Goal: Transaction & Acquisition: Purchase product/service

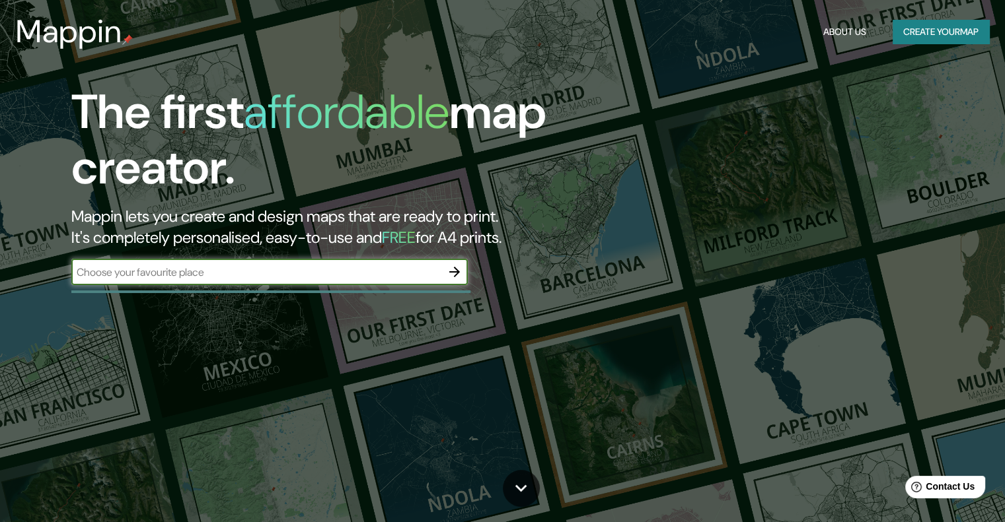
click at [254, 273] on input "text" at bounding box center [256, 272] width 370 height 15
type input "oberá misiones"
click at [456, 267] on icon "button" at bounding box center [454, 272] width 16 height 16
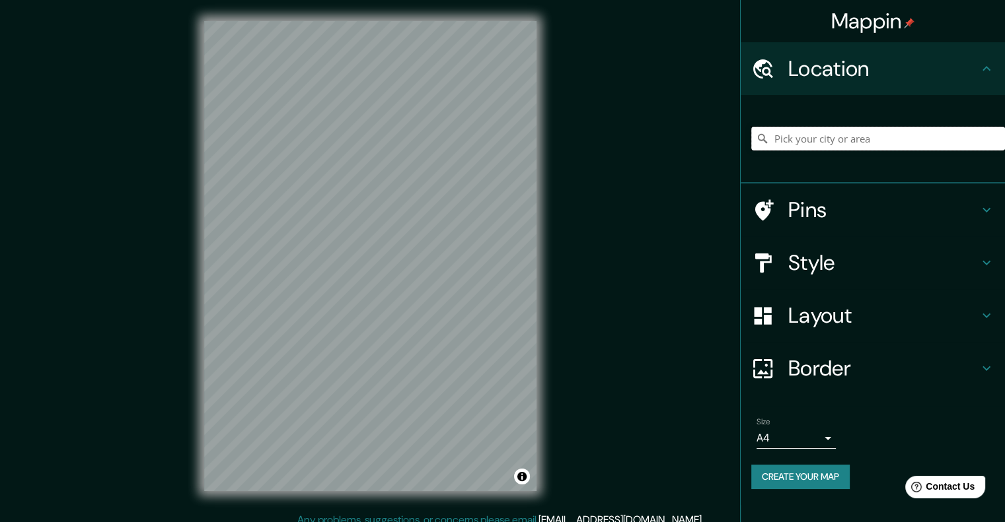
click at [861, 140] on input "Pick your city or area" at bounding box center [878, 139] width 254 height 24
click at [998, 49] on div "Location" at bounding box center [872, 68] width 264 height 53
click at [988, 60] on div "Location" at bounding box center [872, 68] width 264 height 53
click at [991, 68] on icon at bounding box center [986, 69] width 16 height 16
click at [902, 134] on input "Pick your city or area" at bounding box center [878, 139] width 254 height 24
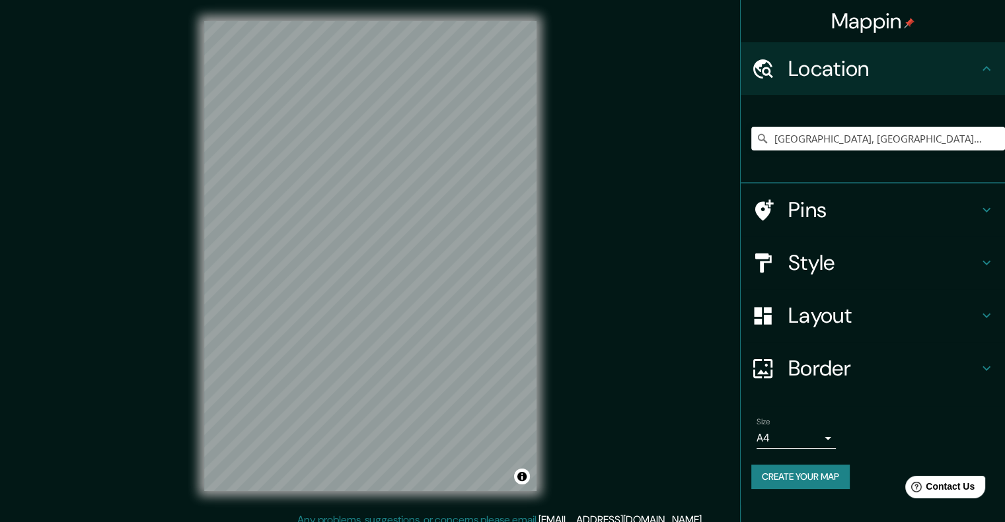
scroll to position [11, 0]
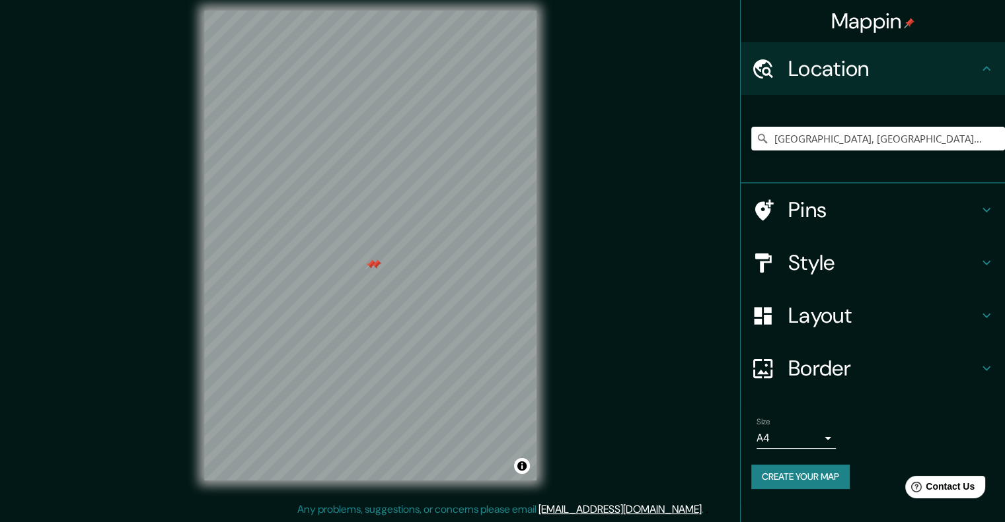
click at [371, 269] on div at bounding box center [376, 265] width 11 height 11
click at [369, 262] on div at bounding box center [370, 265] width 11 height 11
click at [851, 147] on input "[GEOGRAPHIC_DATA], [GEOGRAPHIC_DATA], [GEOGRAPHIC_DATA]" at bounding box center [878, 139] width 254 height 24
click at [981, 127] on input "[GEOGRAPHIC_DATA], [GEOGRAPHIC_DATA], [GEOGRAPHIC_DATA]" at bounding box center [878, 139] width 254 height 24
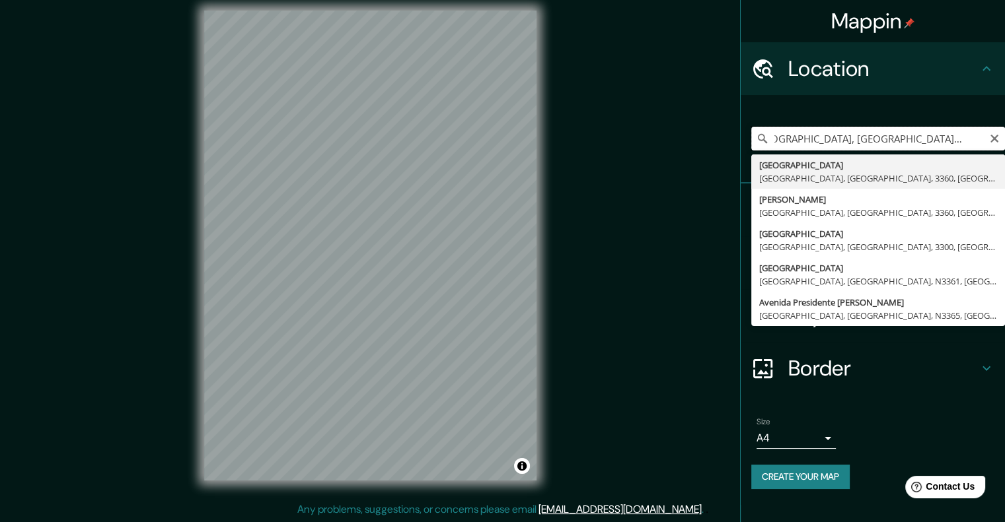
scroll to position [0, 22]
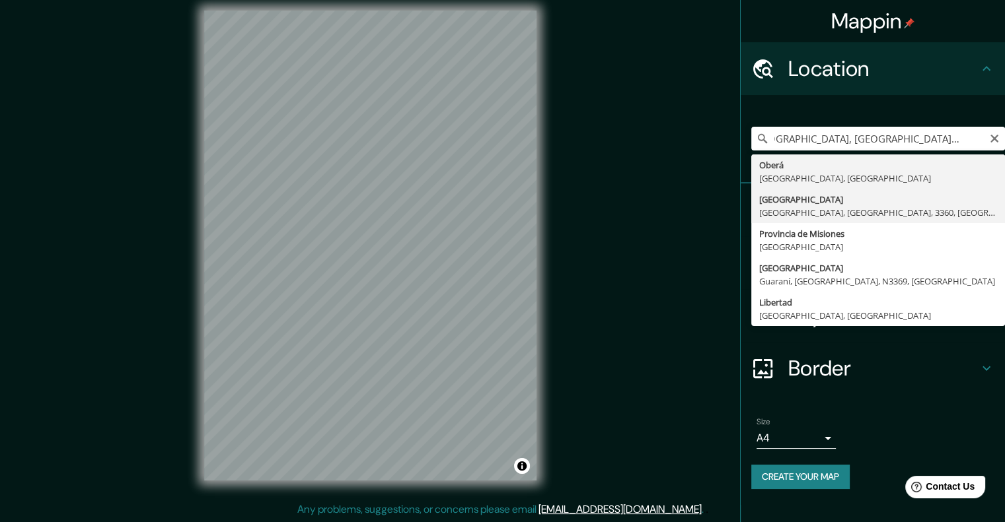
type input "[GEOGRAPHIC_DATA], [GEOGRAPHIC_DATA], [GEOGRAPHIC_DATA], 3360, [GEOGRAPHIC_DATA]"
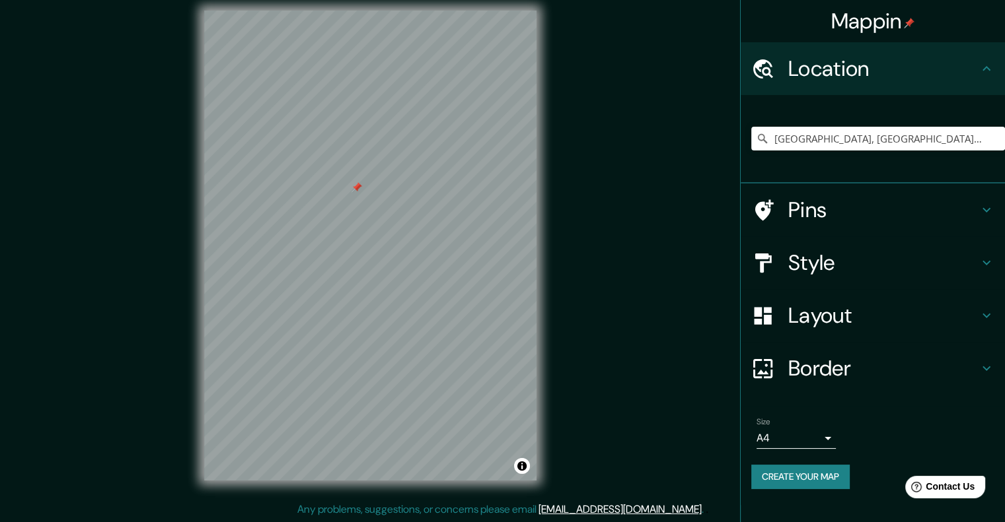
click at [830, 467] on button "Create your map" at bounding box center [800, 477] width 98 height 24
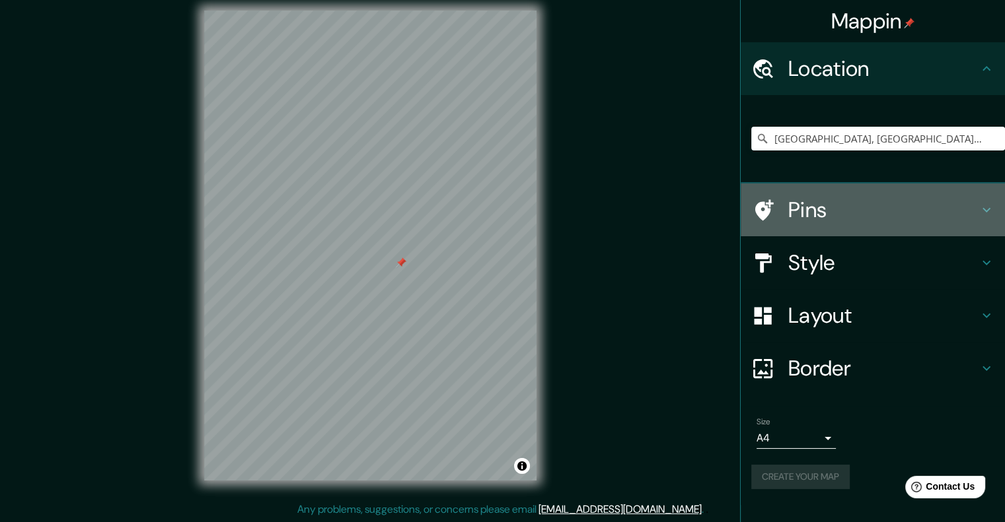
click at [898, 200] on h4 "Pins" at bounding box center [883, 210] width 190 height 26
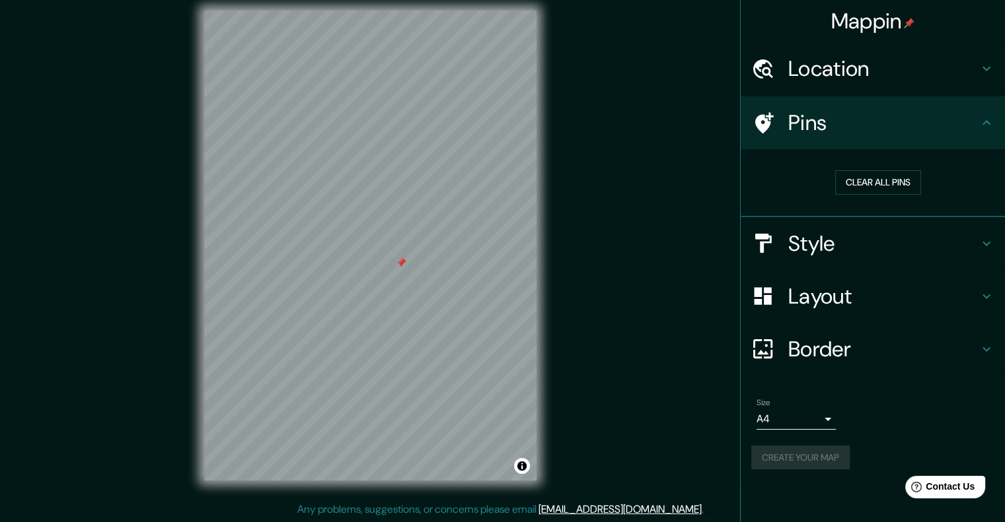
click at [974, 116] on h4 "Pins" at bounding box center [883, 123] width 190 height 26
click at [982, 65] on icon at bounding box center [986, 69] width 16 height 16
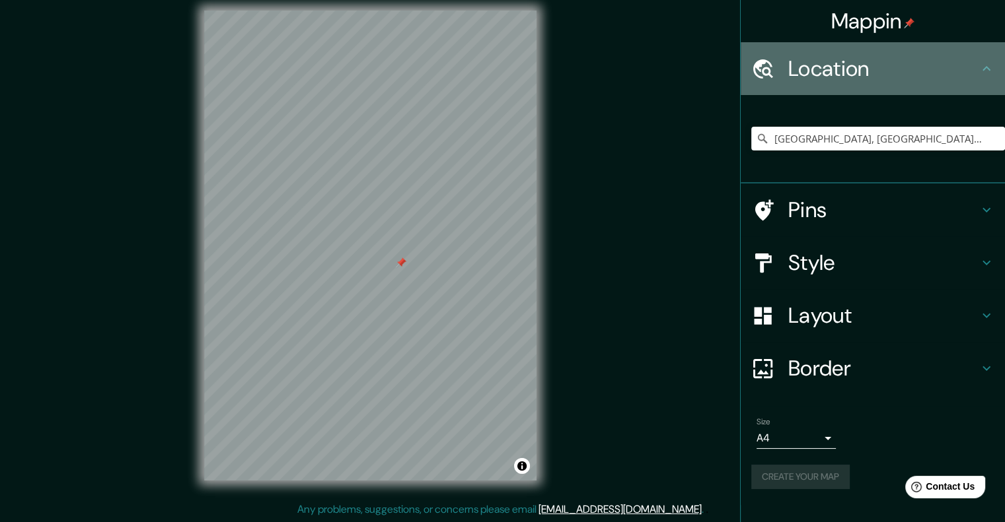
click at [979, 71] on icon at bounding box center [986, 69] width 16 height 16
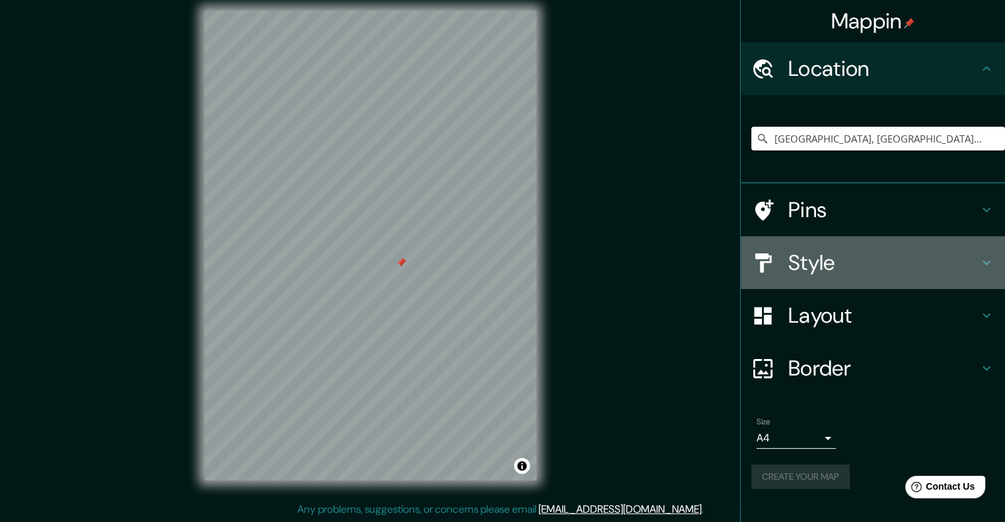
click at [966, 287] on div "Style" at bounding box center [872, 262] width 264 height 53
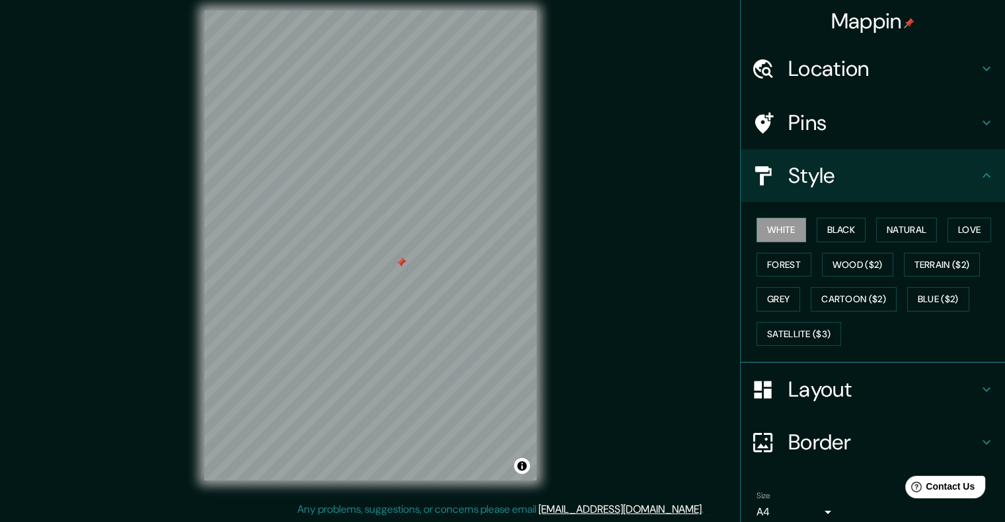
click at [861, 225] on div "White Black Natural Love Forest Wood ($2) Terrain ($2) Grey Cartoon ($2) Blue (…" at bounding box center [878, 282] width 254 height 139
click at [837, 229] on button "Black" at bounding box center [841, 230] width 50 height 24
click at [341, 265] on div at bounding box center [341, 261] width 11 height 11
click at [351, 182] on div at bounding box center [351, 187] width 11 height 11
click at [344, 179] on div at bounding box center [346, 183] width 11 height 11
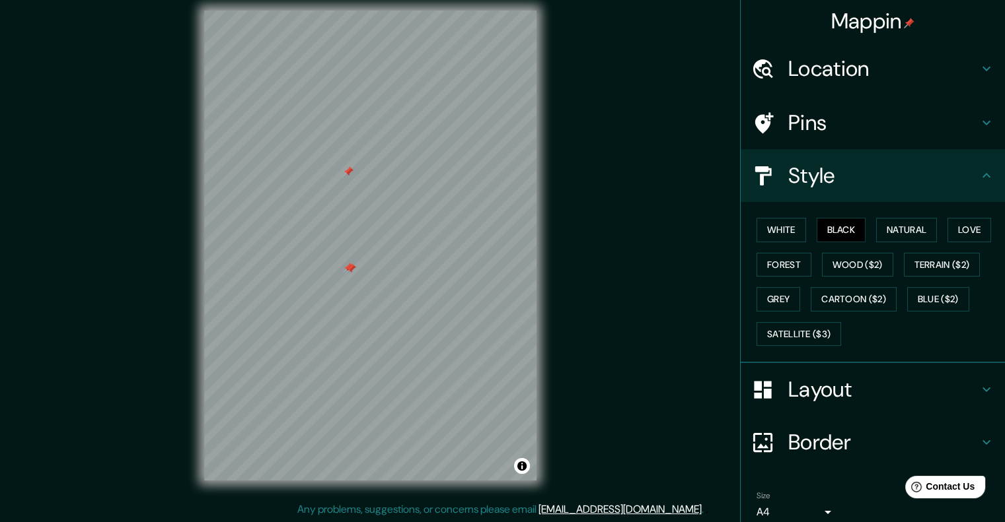
click at [345, 171] on div at bounding box center [348, 171] width 11 height 11
click at [350, 266] on div at bounding box center [350, 269] width 11 height 11
click at [345, 265] on div at bounding box center [348, 268] width 11 height 11
click at [362, 264] on div at bounding box center [362, 269] width 11 height 11
click at [895, 224] on button "Natural" at bounding box center [906, 230] width 61 height 24
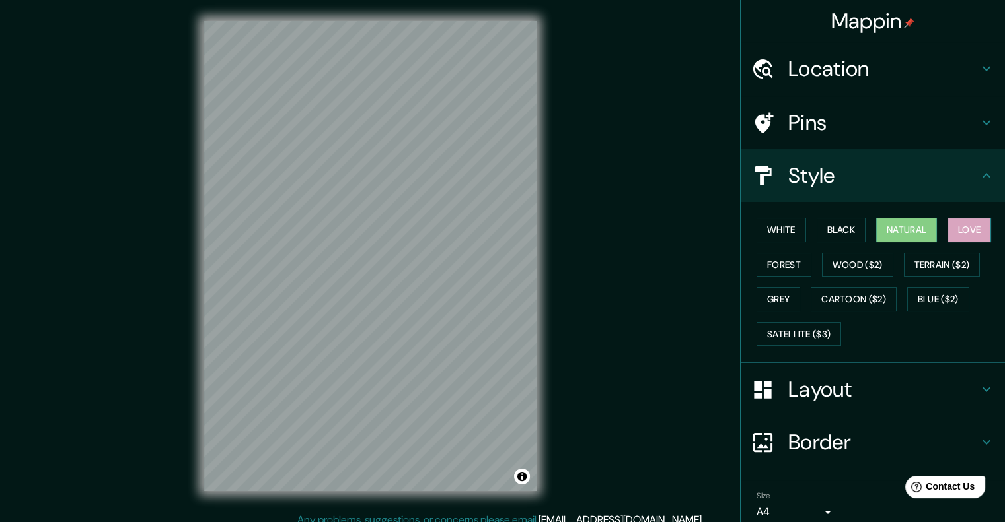
click at [958, 228] on button "Love" at bounding box center [969, 230] width 44 height 24
click at [888, 228] on button "Natural" at bounding box center [906, 230] width 61 height 24
click at [756, 229] on button "White" at bounding box center [781, 230] width 50 height 24
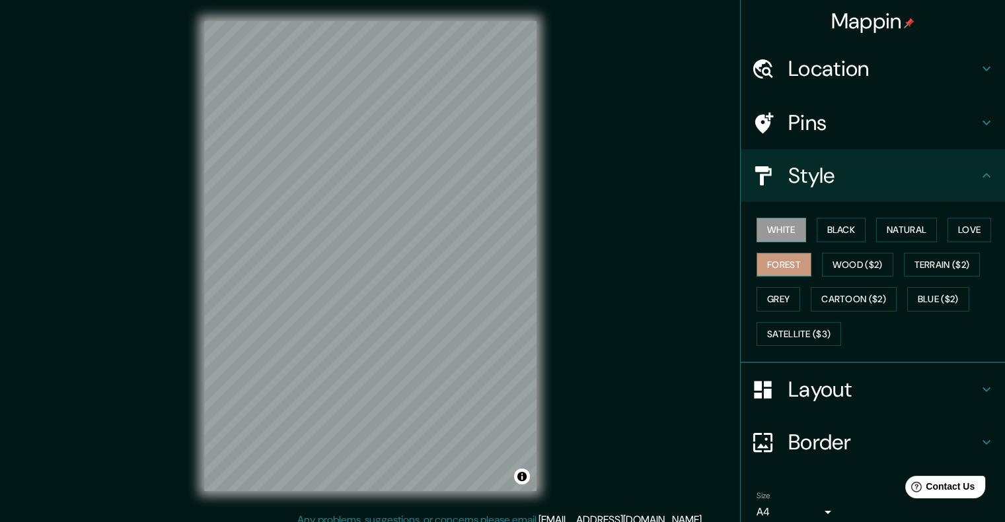
click at [766, 269] on button "Forest" at bounding box center [783, 265] width 55 height 24
click at [848, 229] on button "Black" at bounding box center [841, 230] width 50 height 24
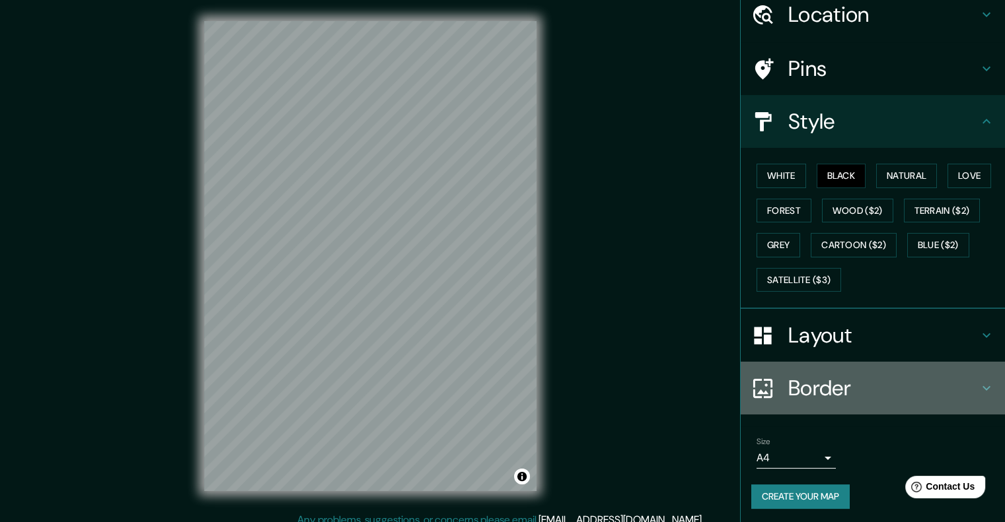
click at [838, 380] on h4 "Border" at bounding box center [883, 388] width 190 height 26
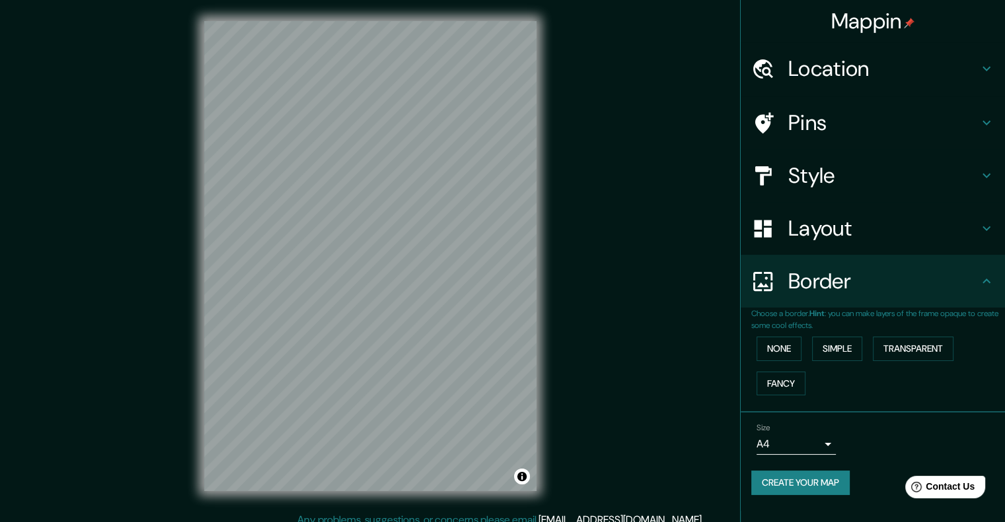
scroll to position [11, 0]
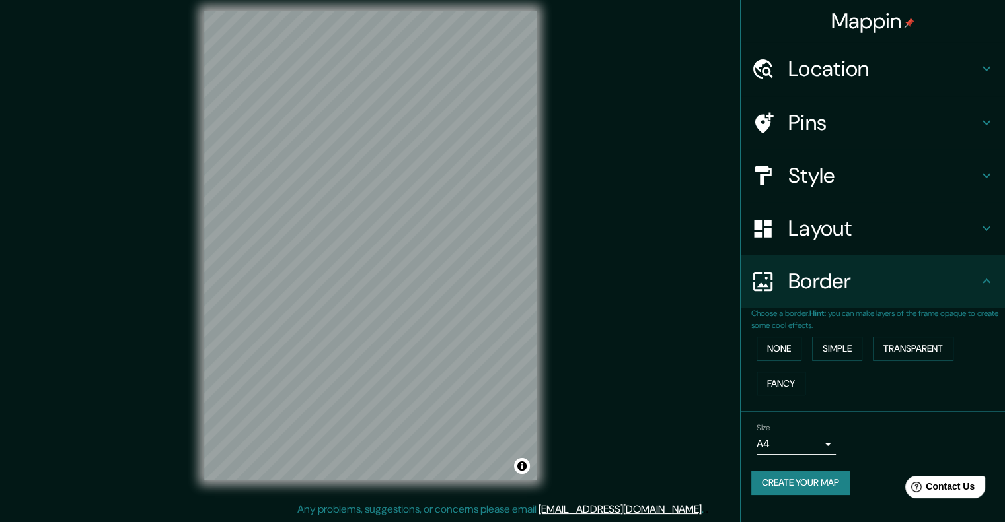
click at [587, 174] on div "Mappin Location [STREET_ADDRESS] Pins Style Layout Border Choose a border. Hint…" at bounding box center [502, 256] width 1005 height 534
click at [474, 197] on div "© Mapbox © OpenStreetMap Improve this map" at bounding box center [370, 245] width 374 height 513
click at [865, 220] on h4 "Layout" at bounding box center [883, 228] width 190 height 26
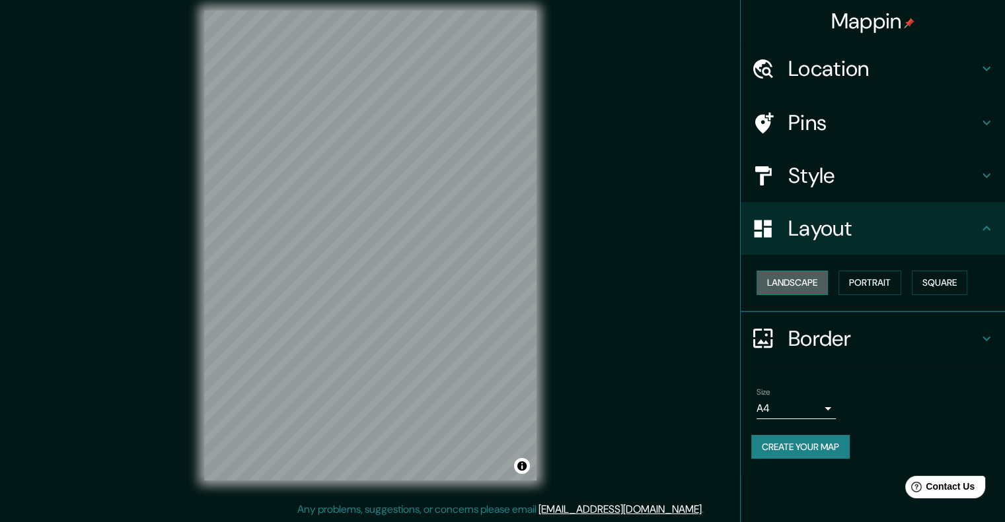
click at [825, 279] on button "Landscape" at bounding box center [791, 283] width 71 height 24
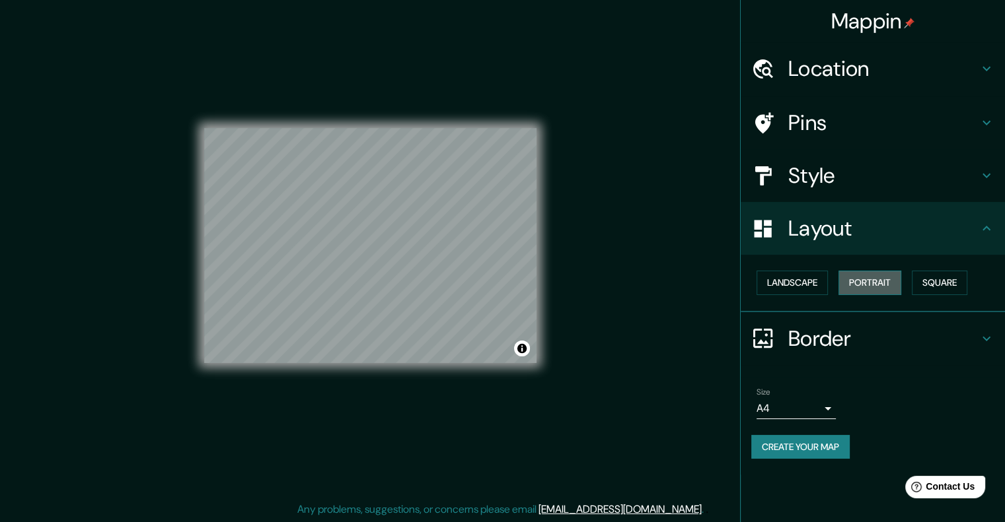
click at [892, 287] on button "Portrait" at bounding box center [869, 283] width 63 height 24
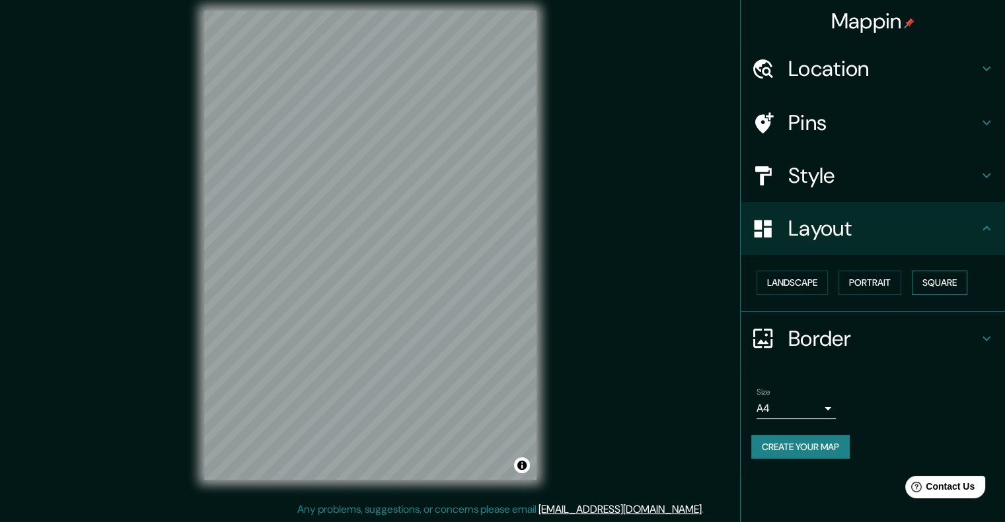
click at [940, 283] on button "Square" at bounding box center [938, 283] width 55 height 24
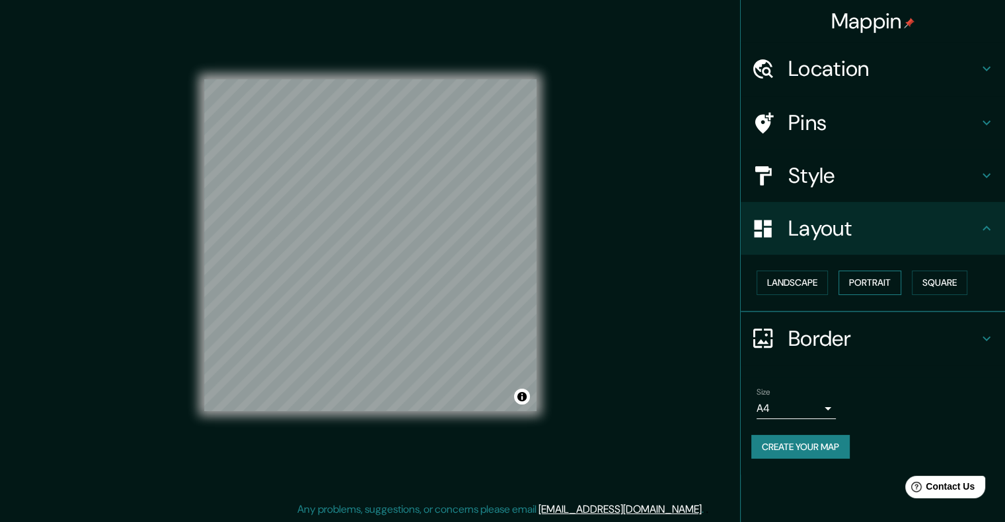
click at [886, 277] on button "Portrait" at bounding box center [869, 283] width 63 height 24
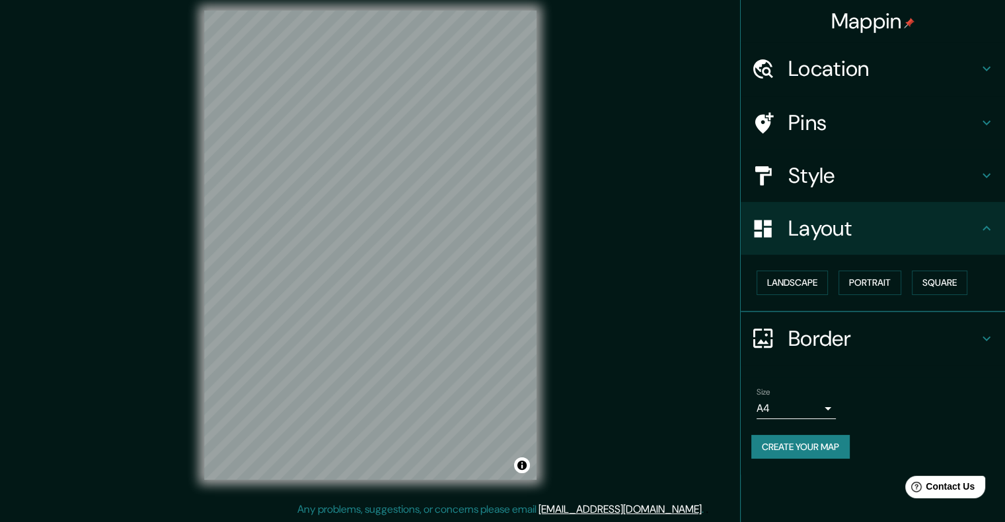
click at [882, 225] on h4 "Layout" at bounding box center [883, 228] width 190 height 26
click at [898, 162] on h4 "Style" at bounding box center [883, 175] width 190 height 26
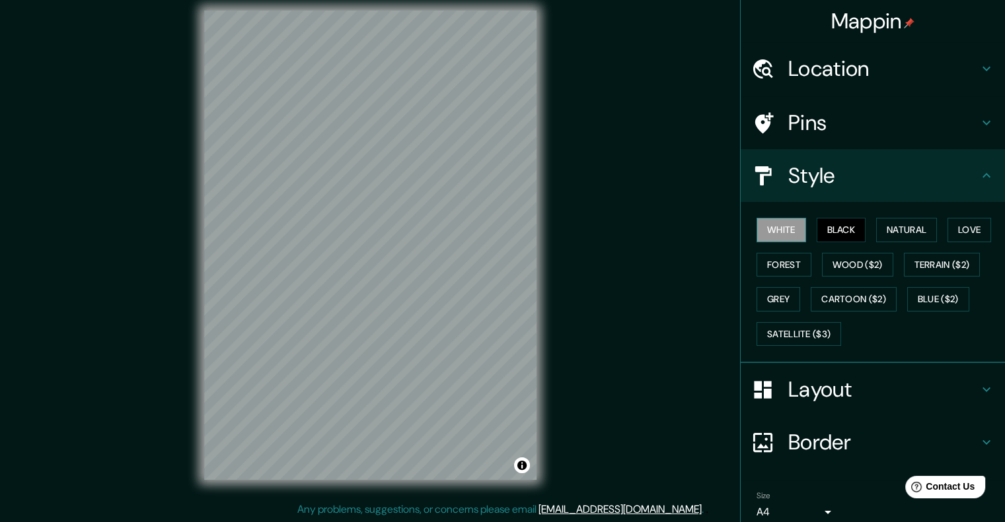
click at [790, 230] on button "White" at bounding box center [781, 230] width 50 height 24
click at [861, 232] on div "White Black Natural Love Forest Wood ($2) Terrain ($2) Grey Cartoon ($2) Blue (…" at bounding box center [878, 282] width 254 height 139
click at [897, 225] on button "Natural" at bounding box center [906, 230] width 61 height 24
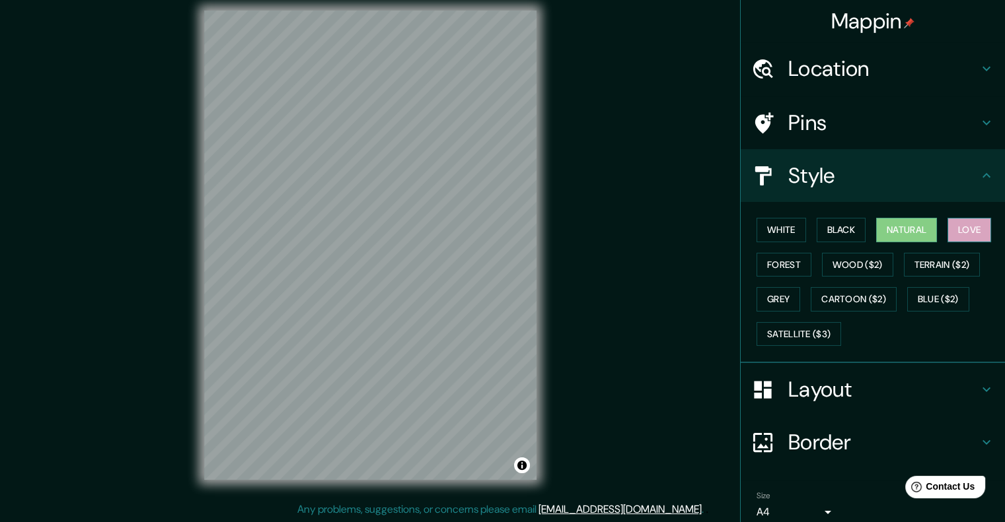
click at [964, 232] on button "Love" at bounding box center [969, 230] width 44 height 24
click at [893, 232] on button "Natural" at bounding box center [906, 230] width 61 height 24
click at [756, 260] on button "Forest" at bounding box center [783, 265] width 55 height 24
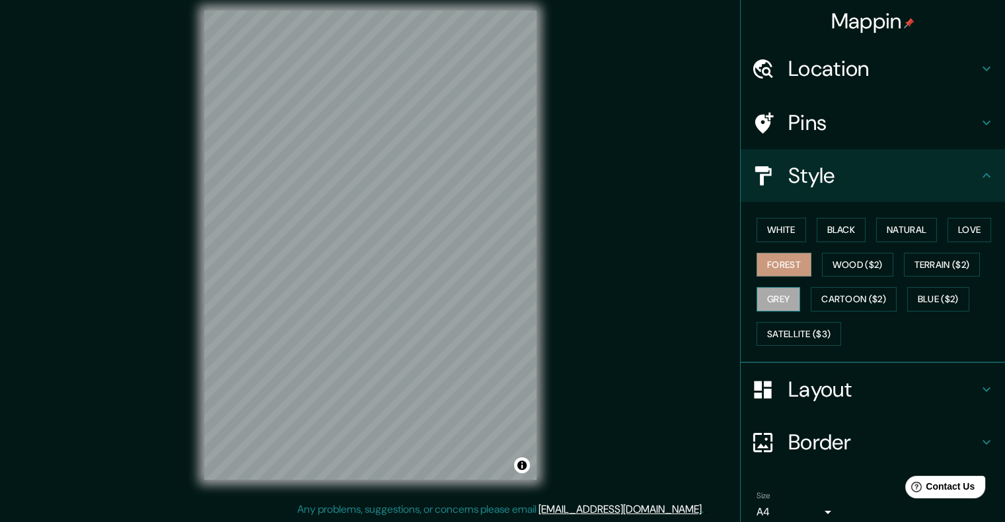
click at [767, 298] on button "Grey" at bounding box center [778, 299] width 44 height 24
click at [788, 229] on button "White" at bounding box center [781, 230] width 50 height 24
click at [828, 232] on button "Black" at bounding box center [841, 230] width 50 height 24
click at [762, 227] on button "White" at bounding box center [781, 230] width 50 height 24
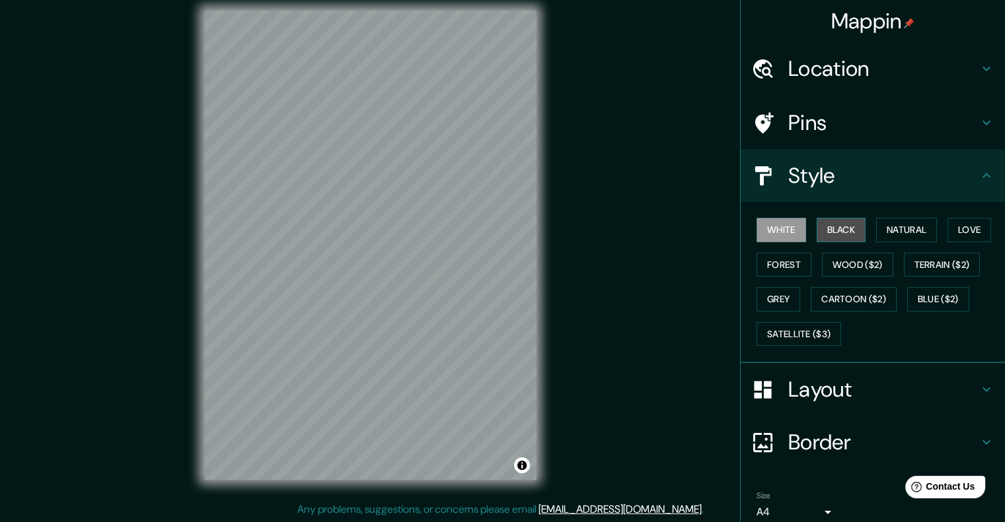
click at [816, 227] on button "Black" at bounding box center [841, 230] width 50 height 24
click at [892, 231] on button "Natural" at bounding box center [906, 230] width 61 height 24
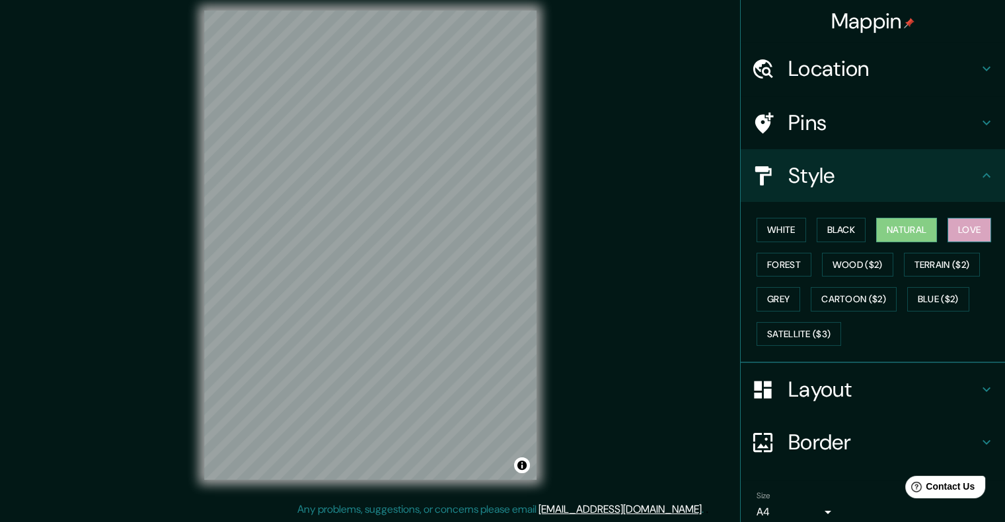
click at [960, 232] on button "Love" at bounding box center [969, 230] width 44 height 24
click at [777, 271] on button "Forest" at bounding box center [783, 265] width 55 height 24
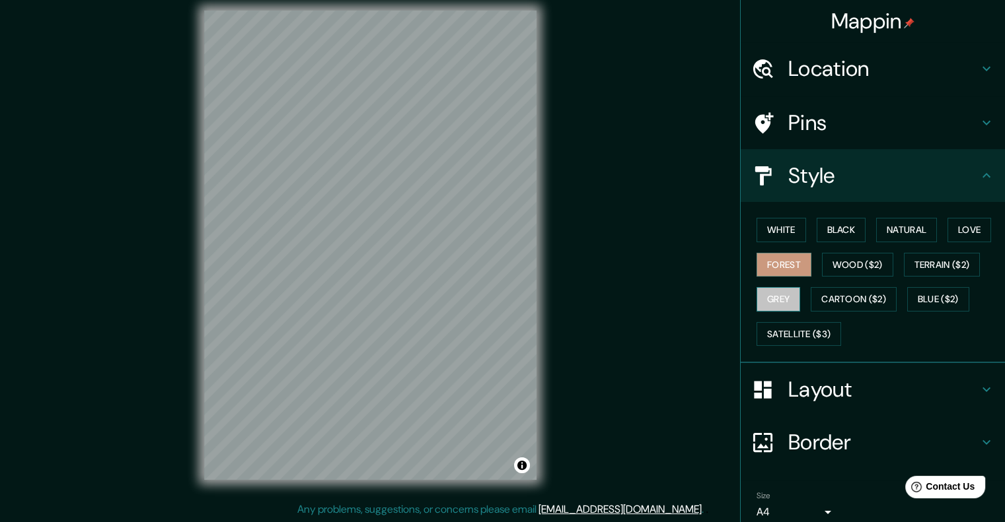
click at [769, 298] on button "Grey" at bounding box center [778, 299] width 44 height 24
click at [774, 265] on button "Forest" at bounding box center [783, 265] width 55 height 24
click at [843, 219] on button "Black" at bounding box center [841, 230] width 50 height 24
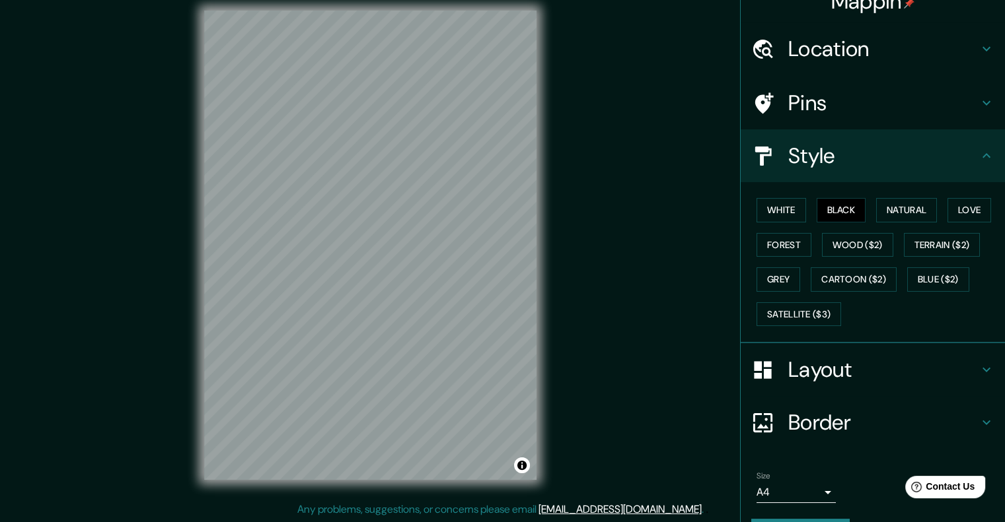
scroll to position [54, 0]
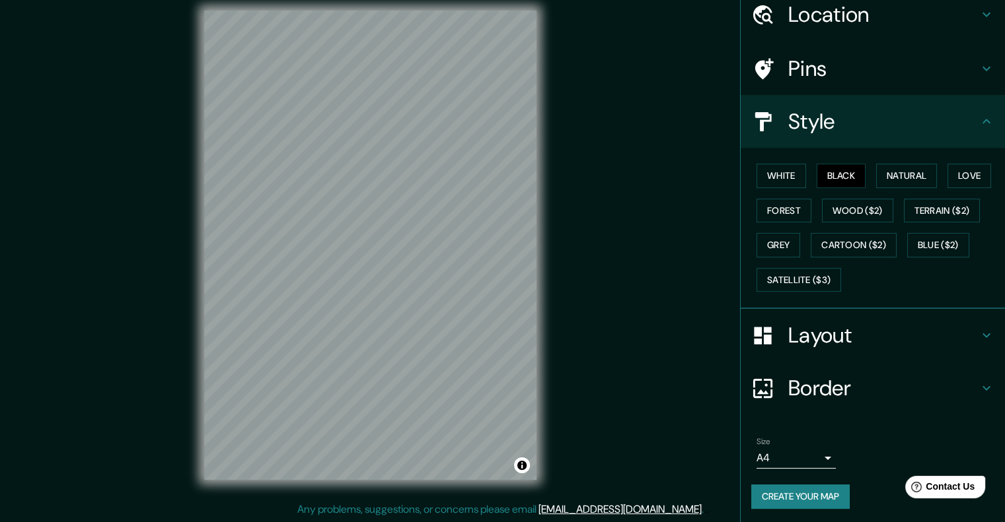
click at [812, 471] on div "Size A4 single" at bounding box center [872, 453] width 243 height 42
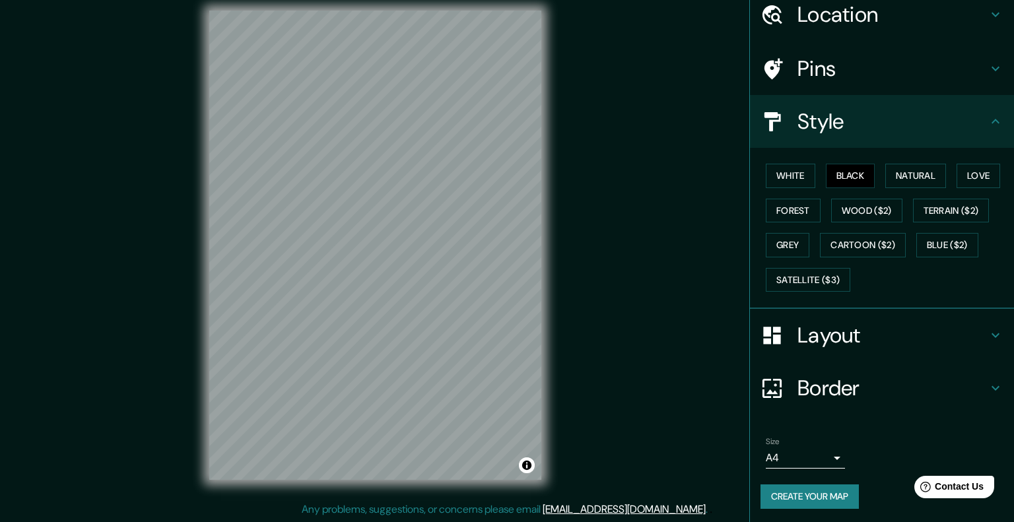
click at [815, 457] on body "Mappin Location [STREET_ADDRESS] Pins Style White Black Natural Love Forest Woo…" at bounding box center [507, 250] width 1014 height 522
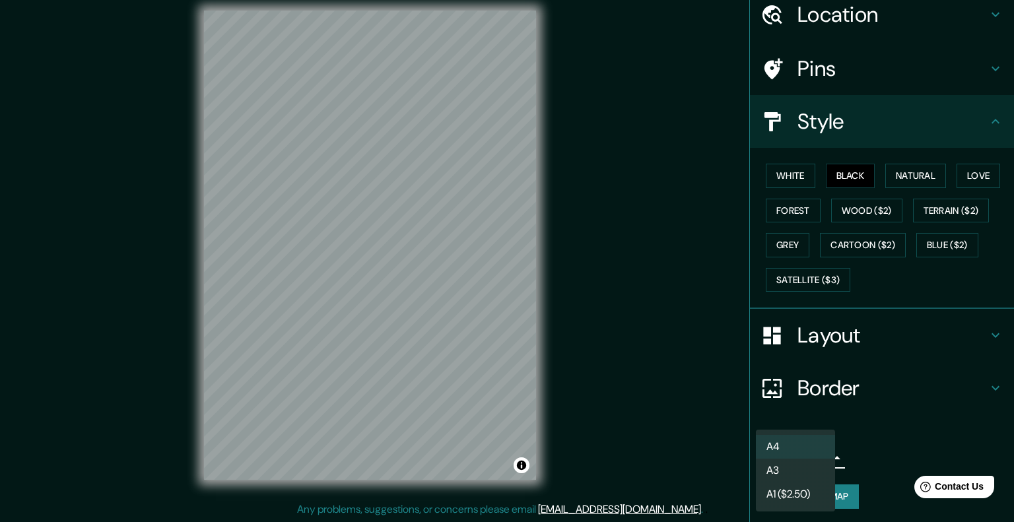
click at [871, 447] on div at bounding box center [507, 261] width 1014 height 522
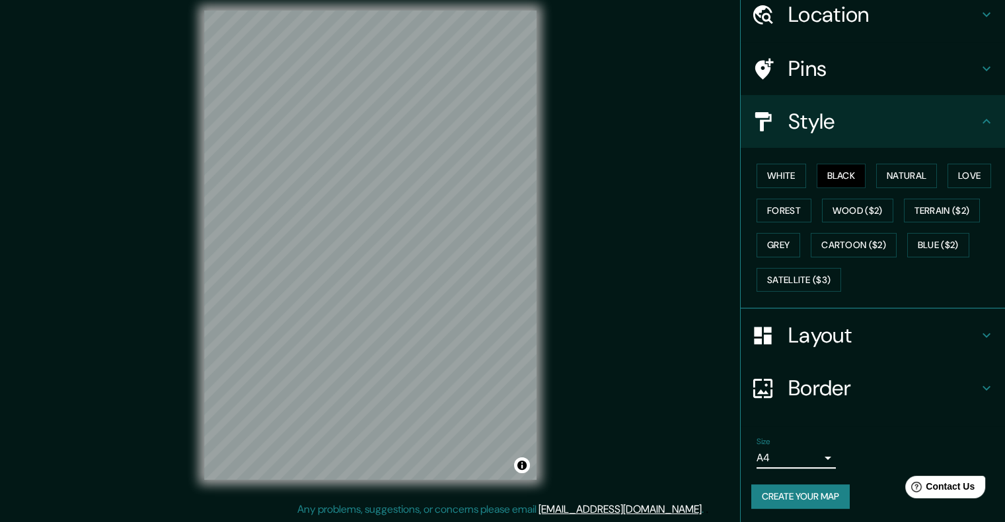
click at [800, 493] on button "Create your map" at bounding box center [800, 497] width 98 height 24
click at [781, 489] on button "Create your map" at bounding box center [800, 497] width 98 height 24
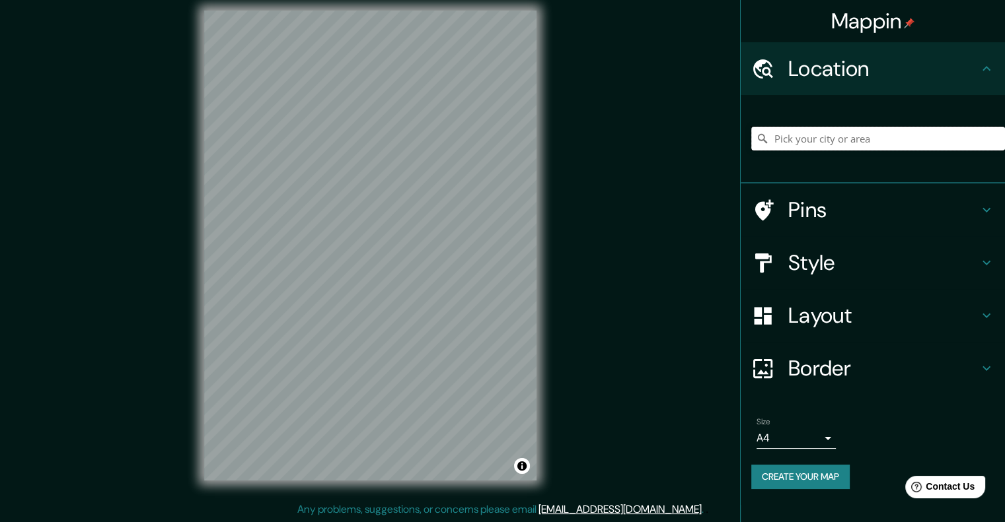
click at [857, 142] on input "Pick your city or area" at bounding box center [878, 139] width 254 height 24
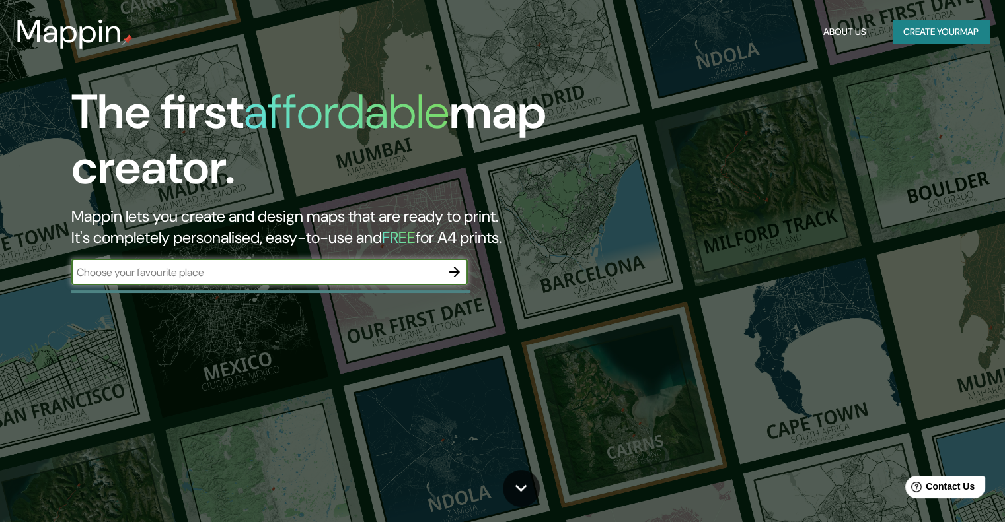
scroll to position [11, 0]
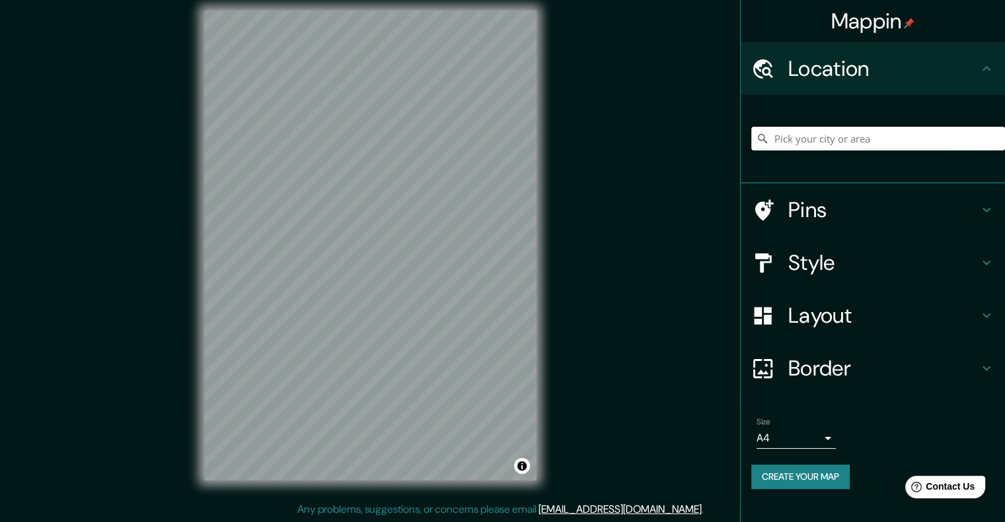
click at [826, 140] on input "Pick your city or area" at bounding box center [878, 139] width 254 height 24
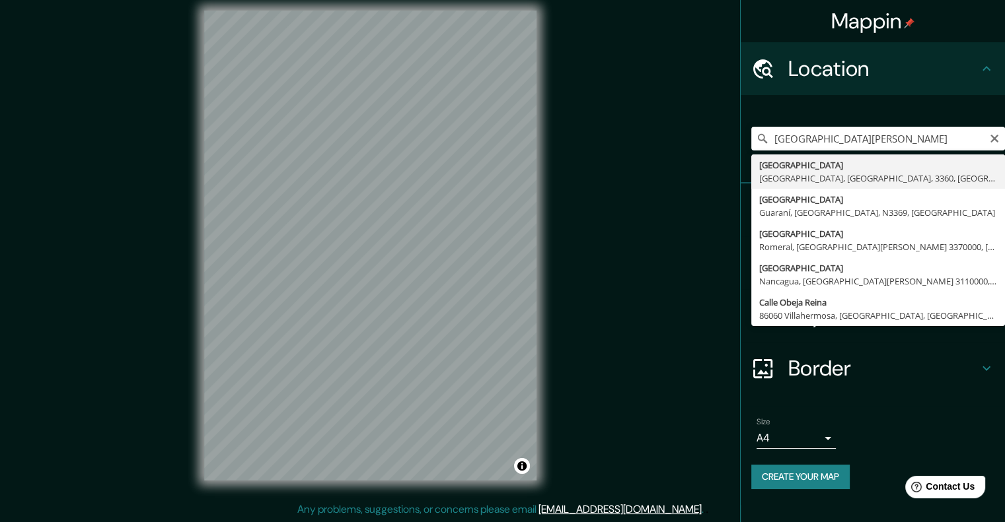
type input "[GEOGRAPHIC_DATA], [GEOGRAPHIC_DATA], [GEOGRAPHIC_DATA], 3360, [GEOGRAPHIC_DATA]"
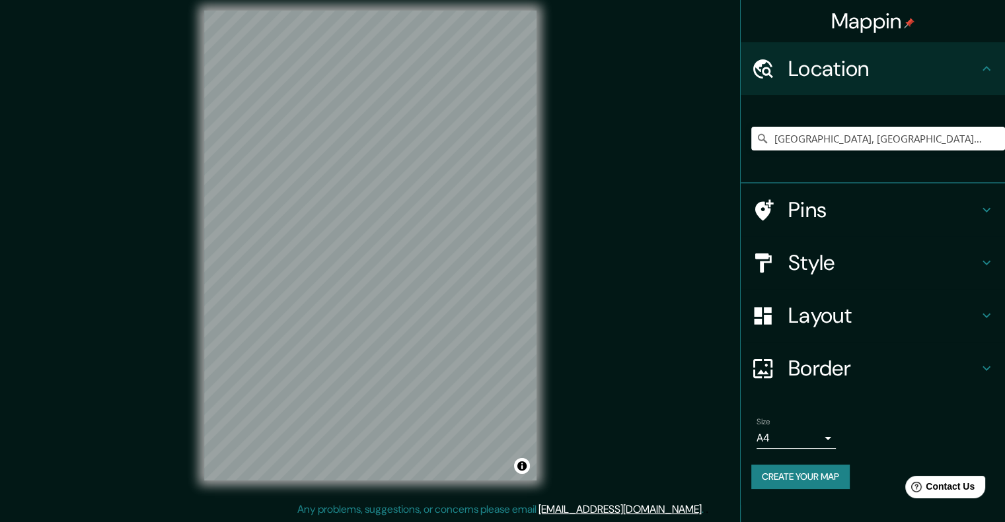
click at [806, 320] on h4 "Layout" at bounding box center [883, 315] width 190 height 26
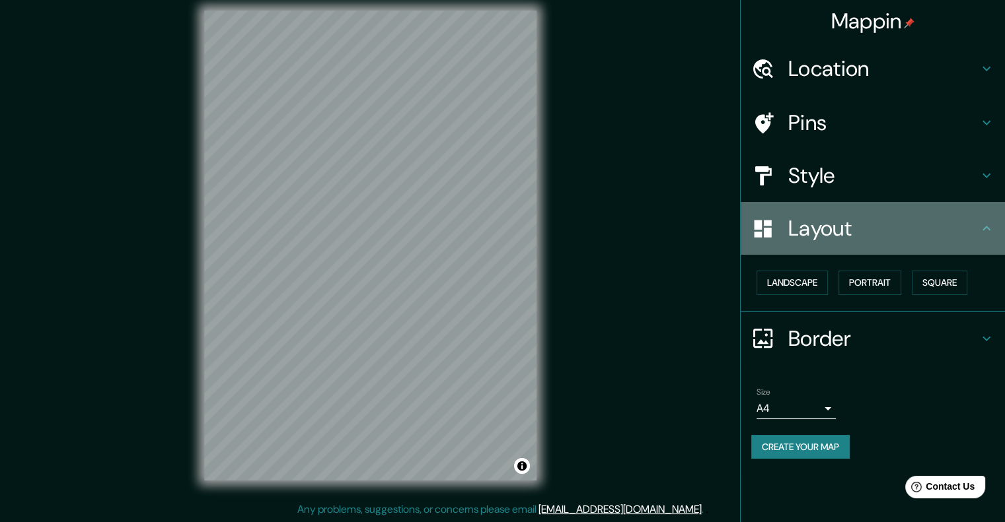
click at [815, 209] on div "Layout" at bounding box center [872, 228] width 264 height 53
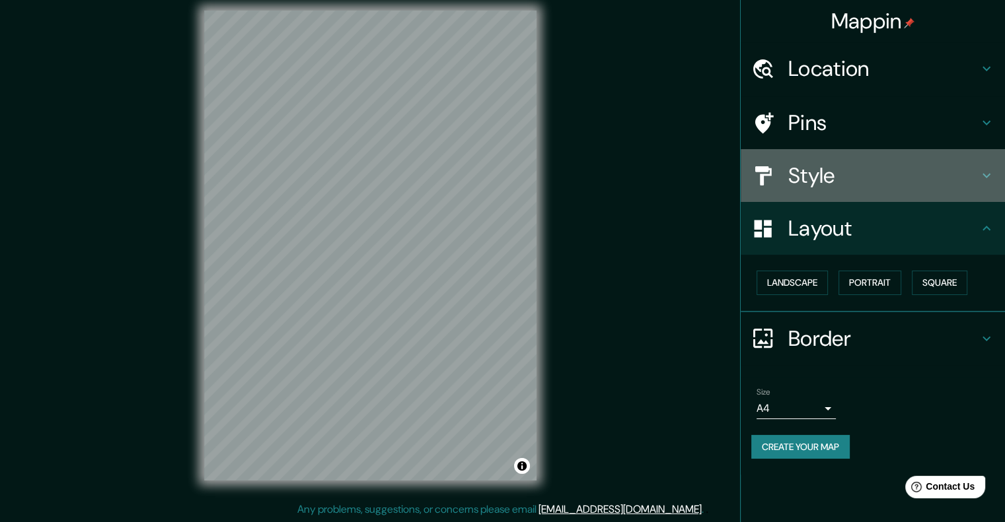
click at [827, 184] on h4 "Style" at bounding box center [883, 175] width 190 height 26
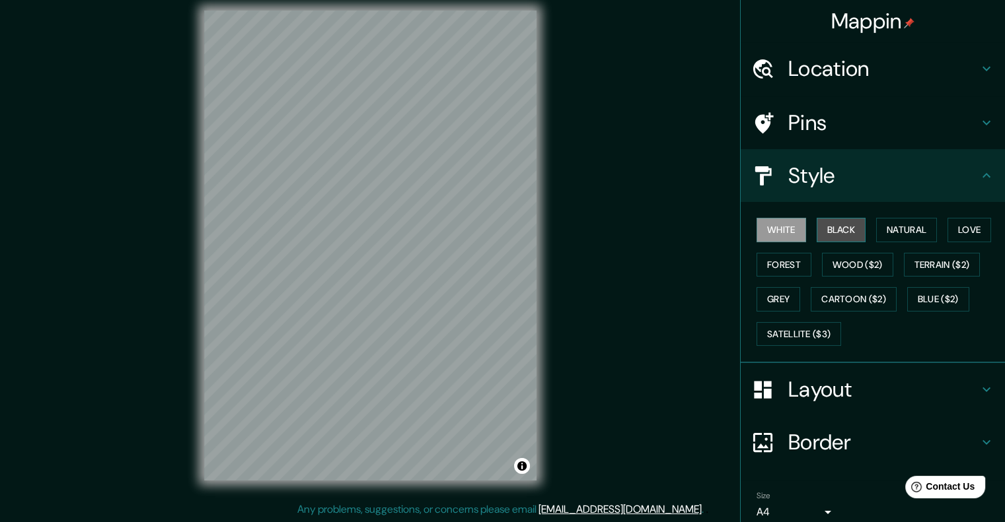
click at [832, 224] on button "Black" at bounding box center [841, 230] width 50 height 24
click at [778, 297] on button "Grey" at bounding box center [778, 299] width 44 height 24
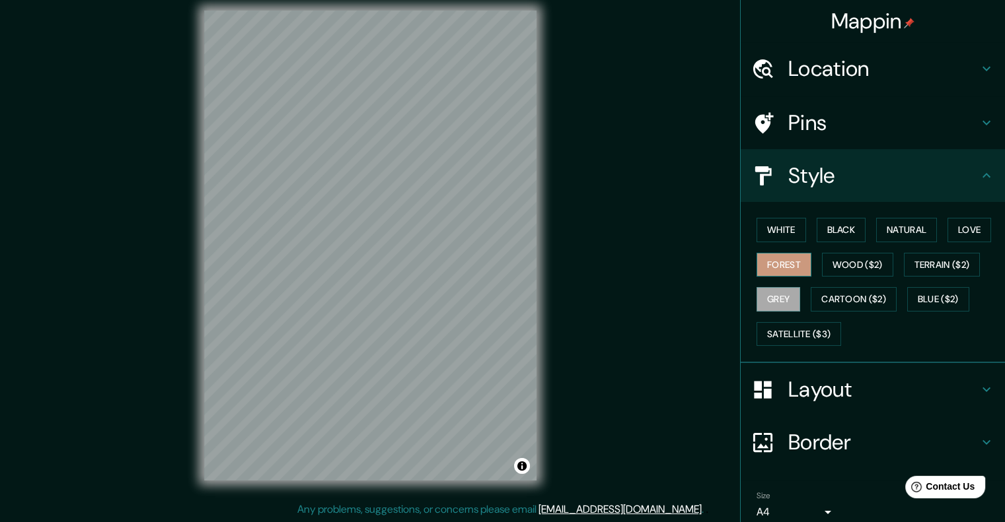
click at [771, 262] on button "Forest" at bounding box center [783, 265] width 55 height 24
click at [865, 264] on button "Wood ($2)" at bounding box center [857, 265] width 71 height 24
click at [777, 261] on button "Forest" at bounding box center [783, 265] width 55 height 24
click at [826, 223] on button "Black" at bounding box center [841, 230] width 50 height 24
click at [812, 433] on h4 "Border" at bounding box center [883, 442] width 190 height 26
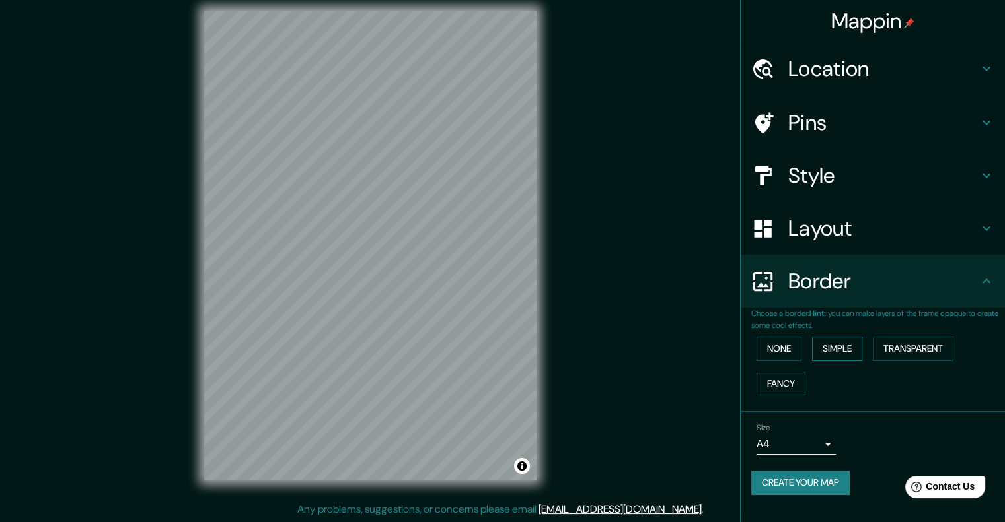
click at [841, 349] on button "Simple" at bounding box center [837, 349] width 50 height 24
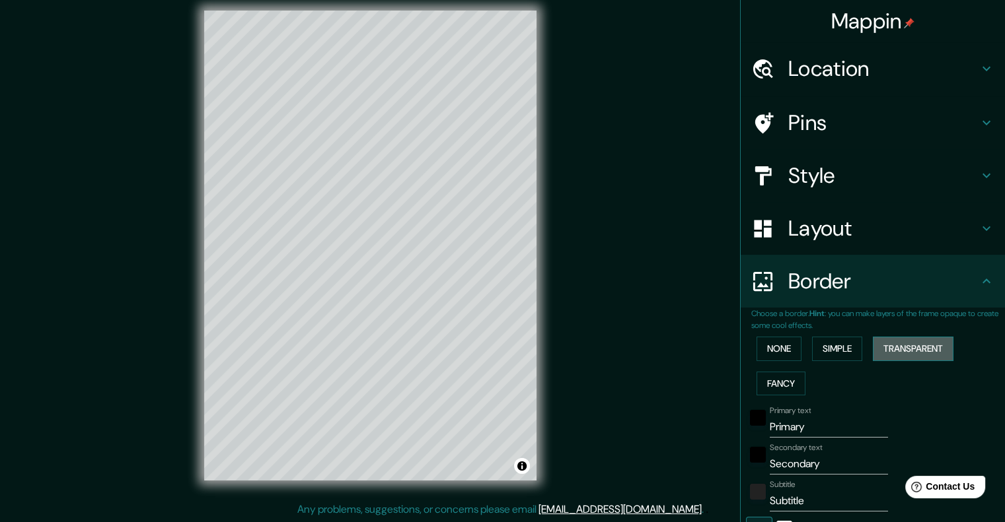
click at [902, 351] on button "Transparent" at bounding box center [912, 349] width 81 height 24
click at [794, 349] on div "None Simple Transparent Fancy" at bounding box center [878, 366] width 254 height 69
click at [786, 345] on button "None" at bounding box center [778, 349] width 45 height 24
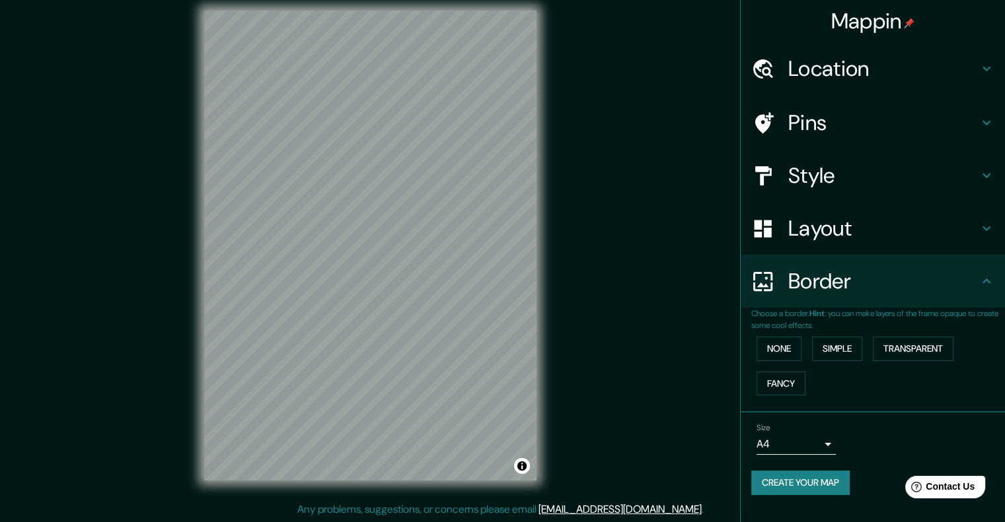
click at [849, 235] on h4 "Layout" at bounding box center [883, 228] width 190 height 26
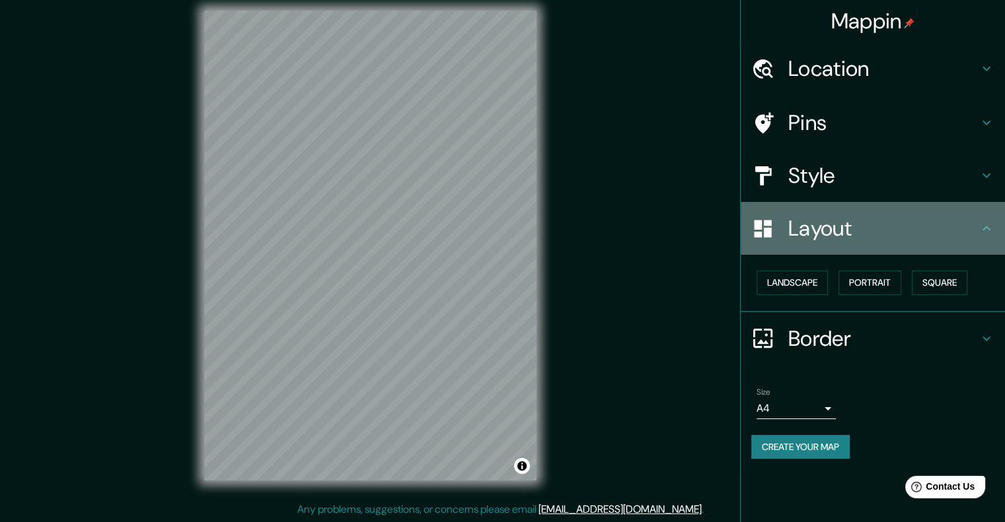
click at [849, 236] on h4 "Layout" at bounding box center [883, 228] width 190 height 26
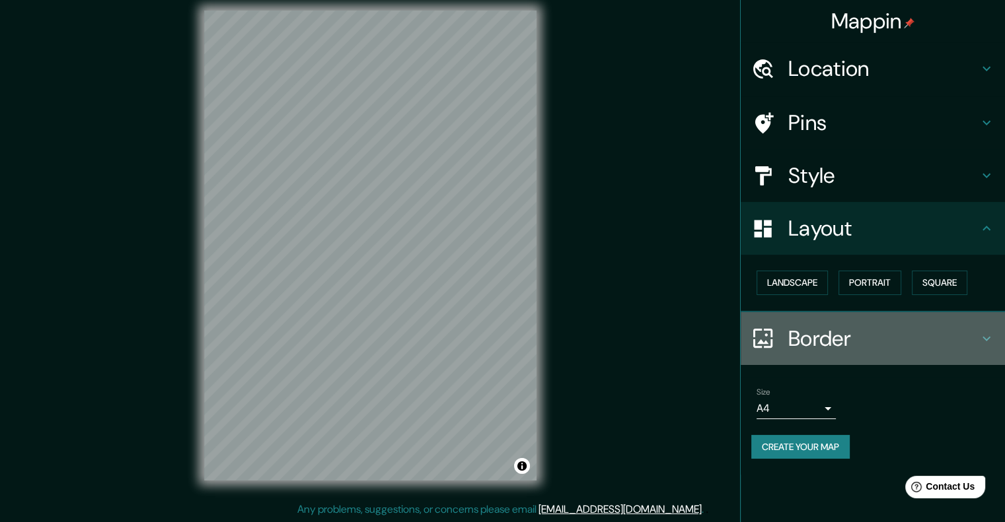
click at [830, 348] on h4 "Border" at bounding box center [883, 339] width 190 height 26
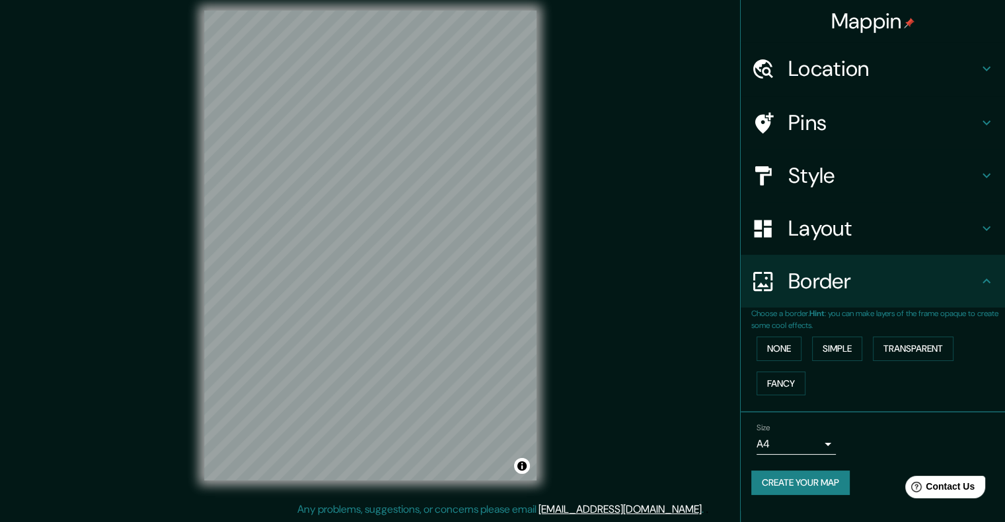
click at [834, 229] on h4 "Layout" at bounding box center [883, 228] width 190 height 26
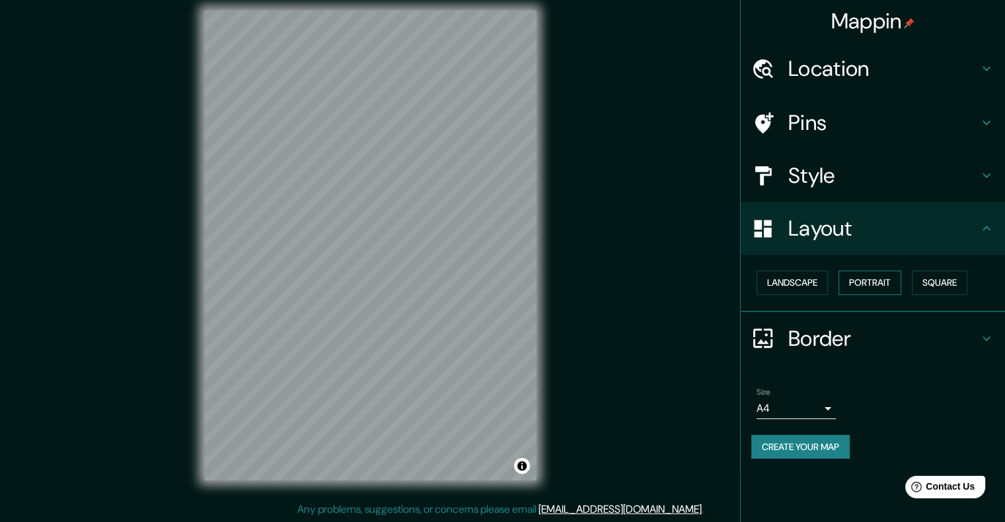
click at [858, 279] on button "Portrait" at bounding box center [869, 283] width 63 height 24
click at [938, 284] on button "Square" at bounding box center [938, 283] width 55 height 24
